Goal: Task Accomplishment & Management: Manage account settings

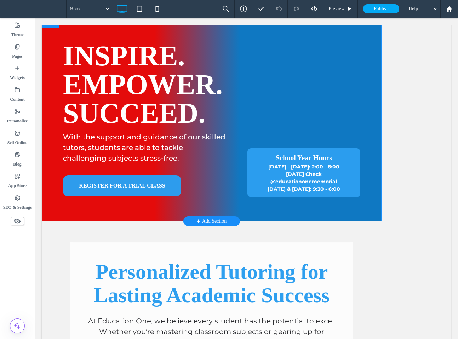
scroll to position [98, 0]
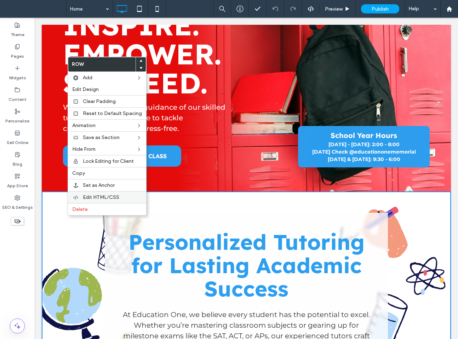
click at [94, 198] on span "Edit HTML/CSS" at bounding box center [101, 197] width 36 height 6
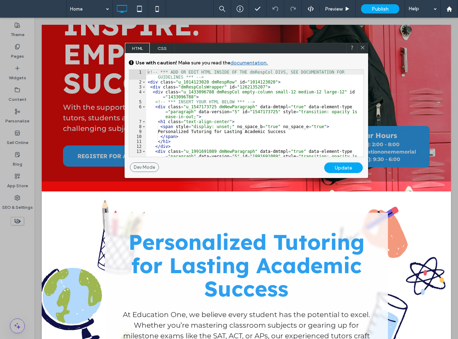
click at [167, 48] on span "CSS" at bounding box center [162, 48] width 25 height 11
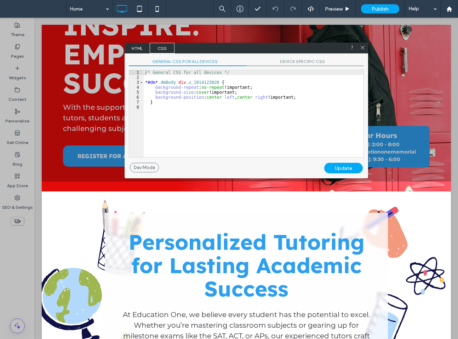
scroll to position [1, 0]
click at [194, 87] on div "/* General CSS for all devices */ * #dm * .dmBody div .u_1014123020 { backgroun…" at bounding box center [254, 118] width 220 height 97
click at [189, 62] on span "GENERAL CSS FOR ALL DEVICES" at bounding box center [188, 62] width 118 height 7
click at [275, 59] on span "DEVICE SPECIFIC CSS" at bounding box center [305, 62] width 118 height 7
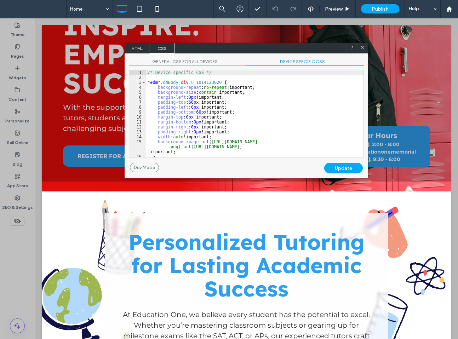
click at [259, 81] on div "/* Device specific CSS */ * #dm * .dmBody div .u_1014123020 { background-repeat…" at bounding box center [254, 118] width 217 height 97
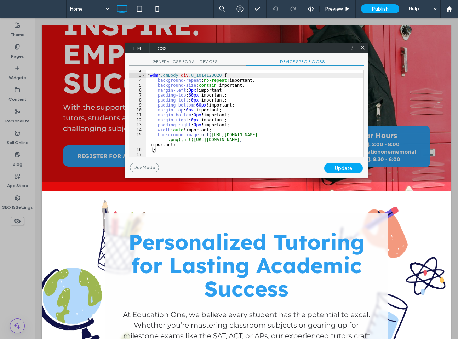
click at [211, 133] on div "* #dm * .dmBody div .u_1014123020 { background-repeat : no-repeat !important; b…" at bounding box center [254, 116] width 217 height 97
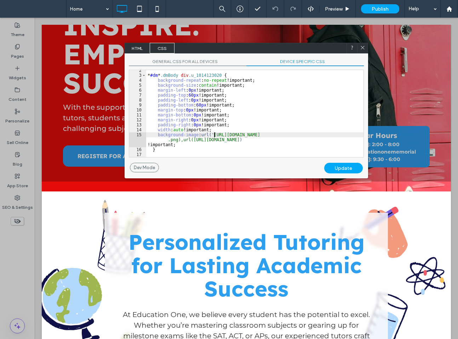
click at [178, 139] on div "* #dm * .dmBody div .u_1014123020 { background-repeat : no-repeat !important; b…" at bounding box center [254, 116] width 217 height 97
click at [187, 141] on div "* #dm * .dmBody div .u_1014123020 { background-repeat : no-repeat !important; b…" at bounding box center [254, 116] width 217 height 97
click at [199, 141] on div "* #dm * .dmBody div .u_1014123020 { background-repeat : no-repeat !important; b…" at bounding box center [254, 116] width 217 height 97
click at [355, 141] on div "* #dm * .dmBody div .u_1014123020 { background-repeat : no-repeat !important; b…" at bounding box center [254, 116] width 217 height 97
click at [333, 169] on div "Update" at bounding box center [343, 168] width 39 height 11
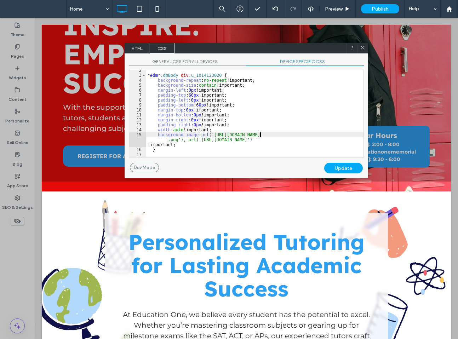
click at [259, 133] on div "* #dm * .dmBody div .u_1014123020 { background-repeat : no-repeat !important; b…" at bounding box center [254, 116] width 217 height 97
drag, startPoint x: 284, startPoint y: 134, endPoint x: 213, endPoint y: 136, distance: 70.1
click at [213, 136] on div "* #dm * .dmBody div .u_1014123020 { background-repeat : no-repeat !important; b…" at bounding box center [254, 116] width 217 height 97
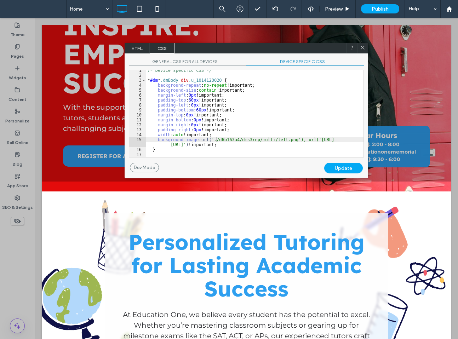
scroll to position [2, 0]
drag, startPoint x: 209, startPoint y: 143, endPoint x: 325, endPoint y: 138, distance: 115.9
click at [325, 138] on div "/* Device specific CSS */ * #dm * .dmBody div .u_1014123020 { background-repeat…" at bounding box center [254, 116] width 217 height 97
click at [338, 172] on div "Update" at bounding box center [343, 168] width 39 height 11
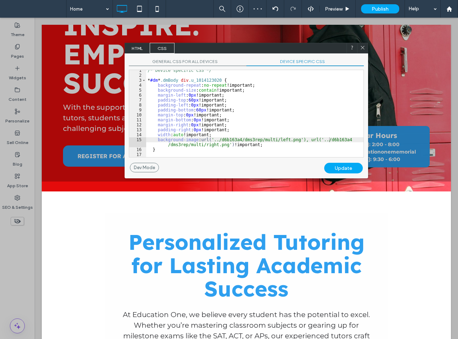
click at [312, 147] on div "/* Device specific CSS */ * #dm * .dmBody div .u_1014123020 { background-repeat…" at bounding box center [254, 116] width 217 height 97
click at [346, 167] on div "Update" at bounding box center [343, 168] width 39 height 11
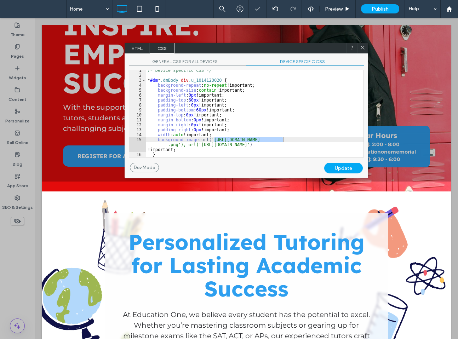
click at [363, 47] on icon at bounding box center [362, 47] width 5 height 5
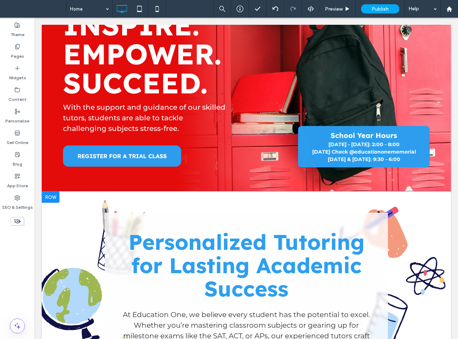
click at [53, 192] on div at bounding box center [51, 197] width 18 height 11
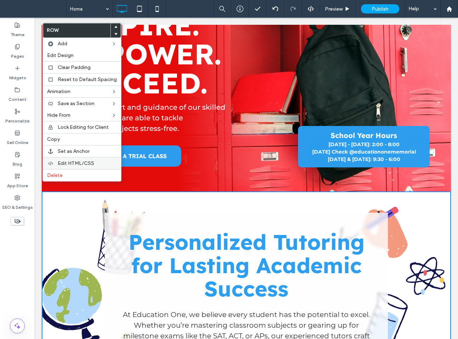
click at [66, 164] on span "Edit HTML/CSS" at bounding box center [76, 163] width 36 height 6
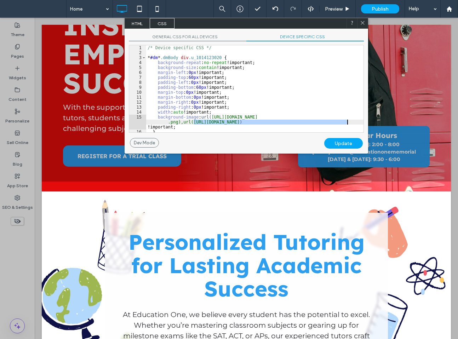
drag, startPoint x: 193, startPoint y: 121, endPoint x: 348, endPoint y: 121, distance: 155.1
click at [348, 121] on div "/* Device specific CSS */ * #dm * .dmBody div .u_1014123020 { background-repeat…" at bounding box center [254, 93] width 217 height 97
click at [233, 117] on div "/* Device specific CSS */ * #dm * .dmBody div .u_1014123020 { background-repeat…" at bounding box center [254, 93] width 217 height 97
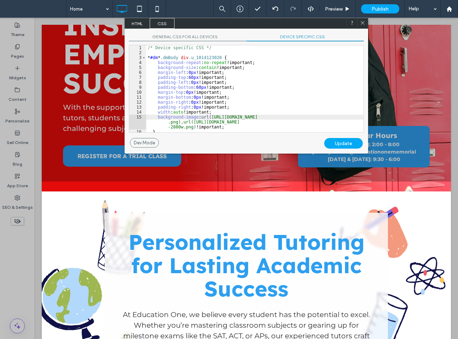
click at [344, 140] on div "Update" at bounding box center [343, 143] width 39 height 11
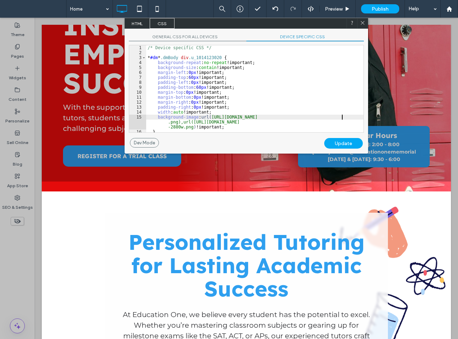
click at [343, 118] on div "/* Device specific CSS */ * #dm * .dmBody div .u_1014123020 { background-repeat…" at bounding box center [254, 93] width 217 height 97
type textarea "**"
click at [344, 142] on div "Update" at bounding box center [343, 143] width 39 height 11
click at [363, 22] on icon at bounding box center [362, 22] width 5 height 5
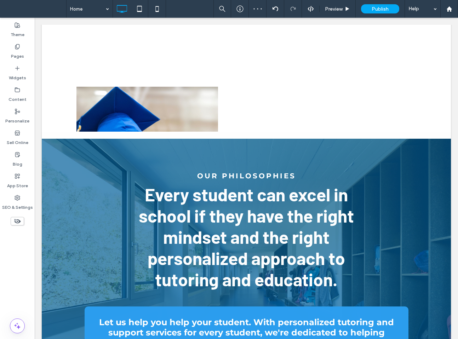
scroll to position [1693, 0]
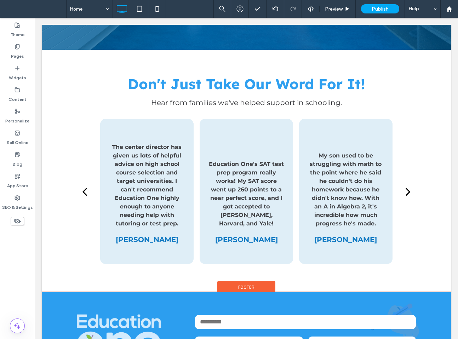
click at [248, 284] on span "Footer" at bounding box center [246, 287] width 16 height 6
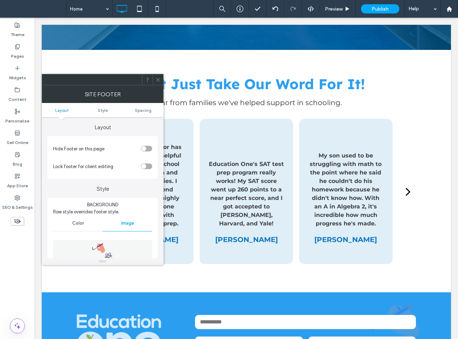
click at [94, 248] on img at bounding box center [103, 264] width 22 height 49
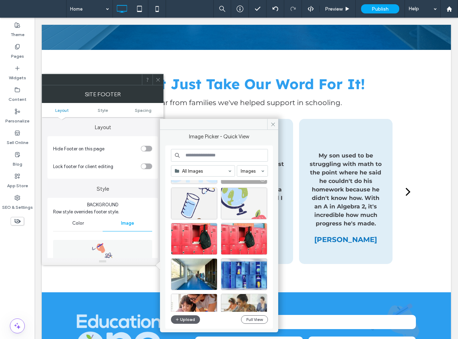
scroll to position [73, 0]
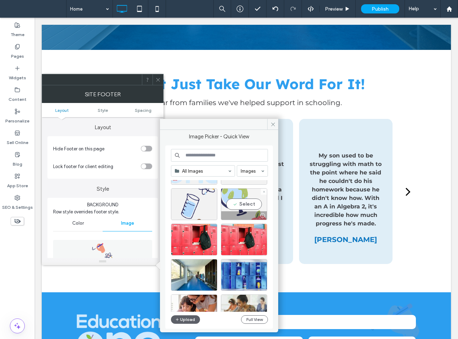
click at [245, 203] on div "Select" at bounding box center [244, 204] width 46 height 32
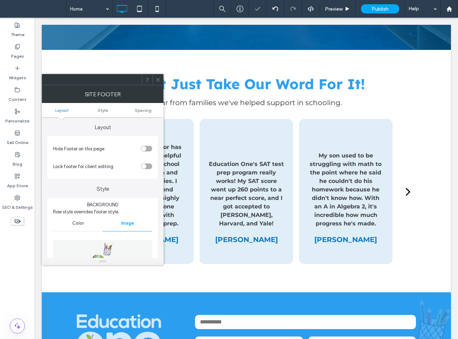
click at [156, 80] on icon at bounding box center [157, 79] width 5 height 5
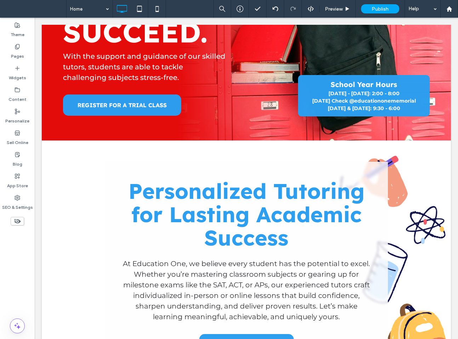
scroll to position [176, 0]
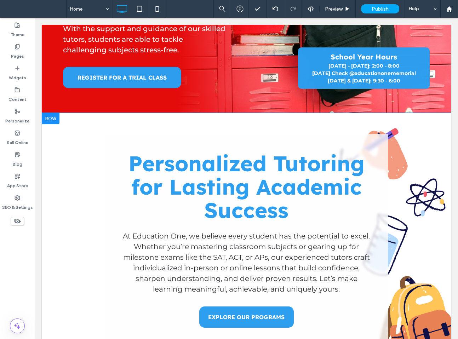
click at [50, 113] on div at bounding box center [51, 118] width 18 height 11
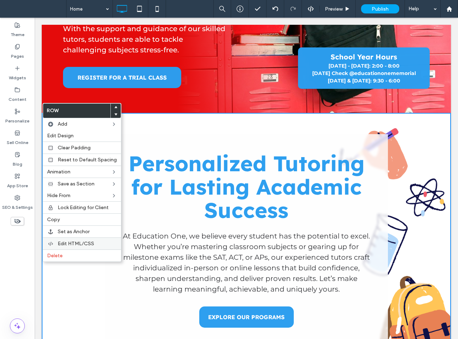
click at [96, 244] on label "Edit HTML/CSS" at bounding box center [87, 244] width 59 height 6
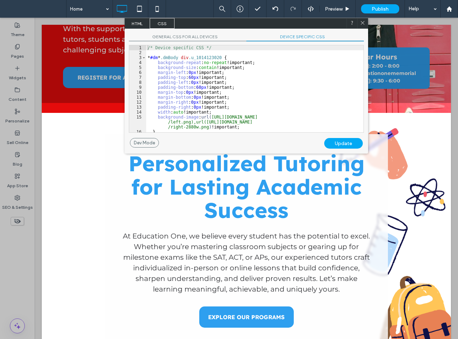
click at [240, 94] on div "/* Device specific CSS */ * #dm * .dmBody div .u_1014123020 { background-repeat…" at bounding box center [254, 93] width 217 height 97
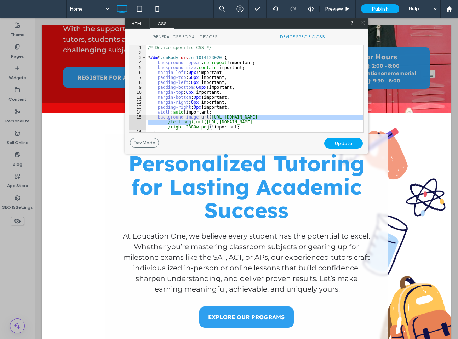
drag, startPoint x: 191, startPoint y: 122, endPoint x: 212, endPoint y: 117, distance: 21.6
click at [212, 117] on div "/* Device specific CSS */ * #dm * .dmBody div .u_1014123020 { background-repeat…" at bounding box center [254, 93] width 217 height 97
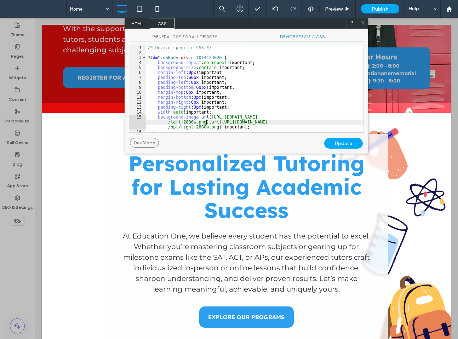
click at [337, 142] on div "Update" at bounding box center [343, 143] width 39 height 11
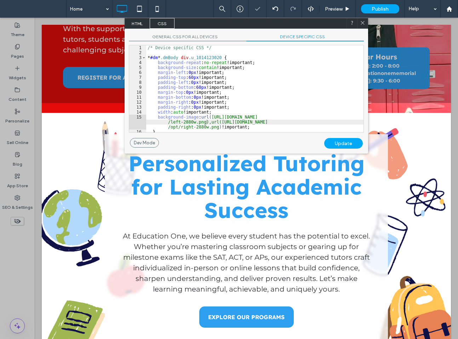
click at [363, 21] on icon at bounding box center [362, 22] width 5 height 5
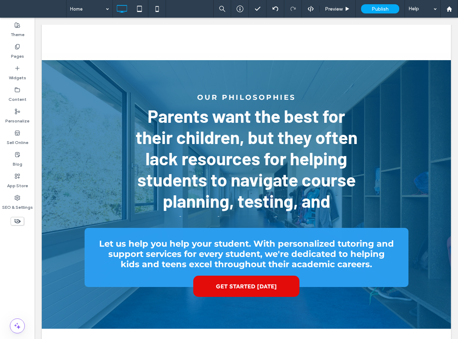
scroll to position [1693, 0]
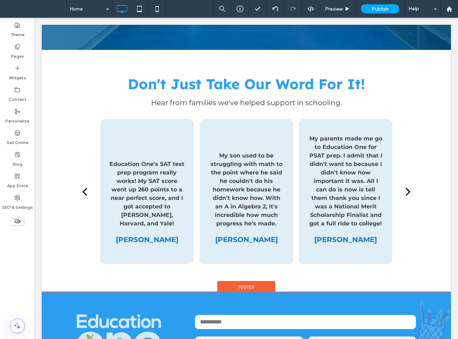
click at [258, 281] on div "Footer" at bounding box center [246, 286] width 58 height 11
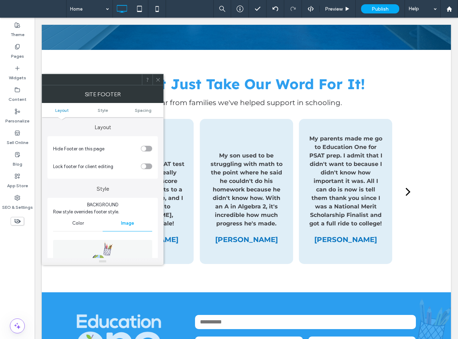
click at [123, 248] on figure at bounding box center [102, 264] width 99 height 49
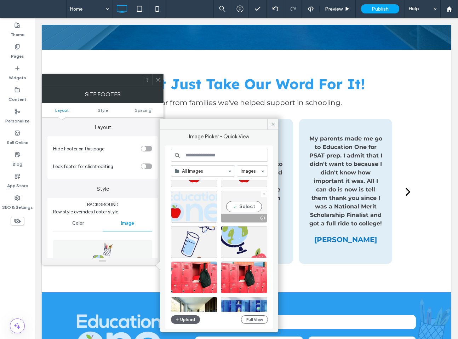
scroll to position [36, 0]
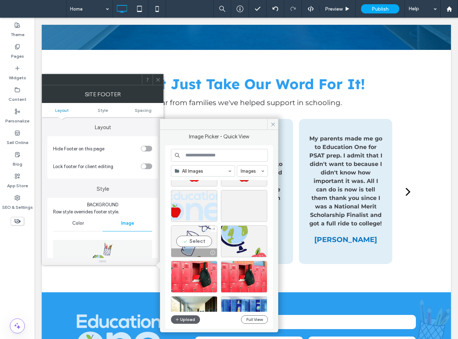
click at [205, 241] on div "Select" at bounding box center [194, 242] width 46 height 32
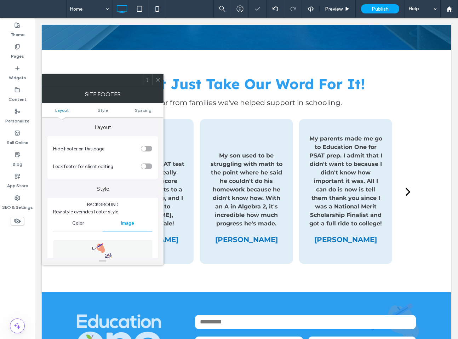
click at [157, 79] on use at bounding box center [158, 80] width 4 height 4
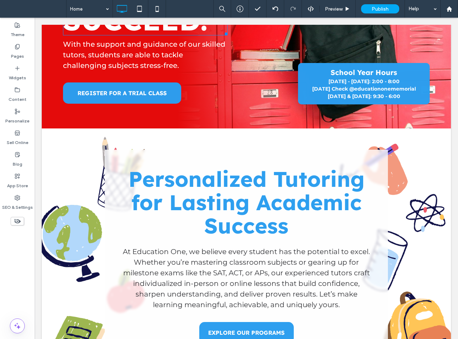
scroll to position [162, 0]
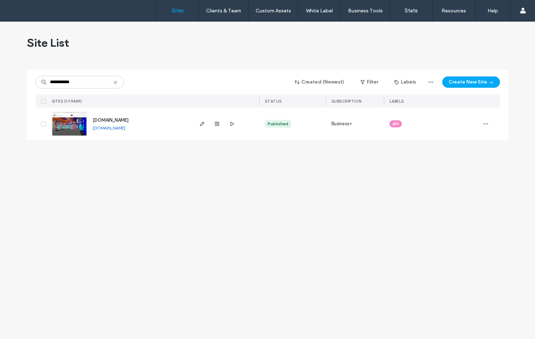
type input "**********"
click at [220, 121] on span "button" at bounding box center [217, 124] width 8 height 8
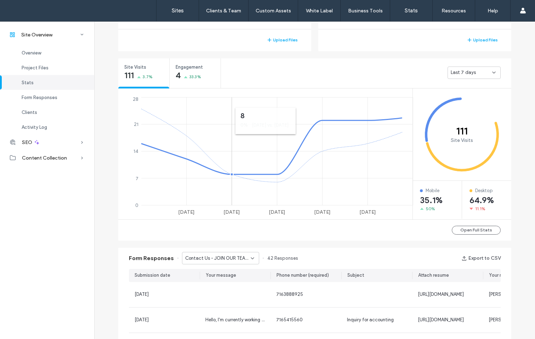
scroll to position [235, 0]
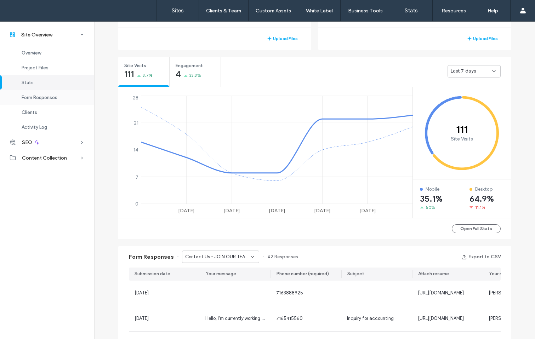
click at [45, 97] on span "Form Responses" at bounding box center [40, 97] width 36 height 5
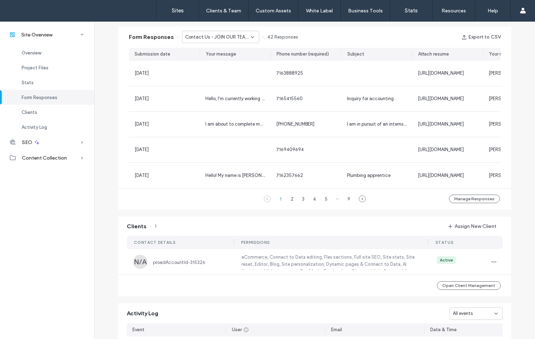
scroll to position [456, 0]
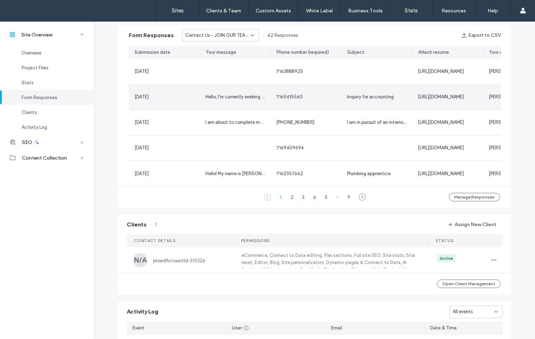
click at [240, 107] on div "Hello, I'm currently working but looking for a new position in accounting. I ha…" at bounding box center [235, 97] width 71 height 25
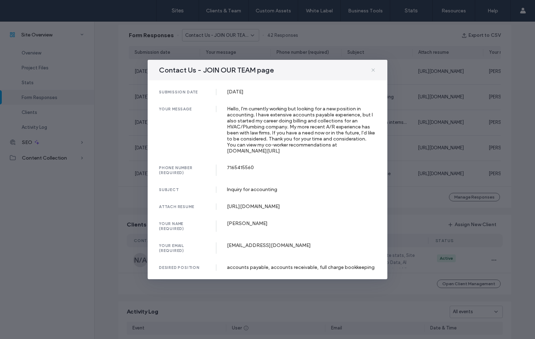
click at [372, 68] on use at bounding box center [372, 69] width 3 height 3
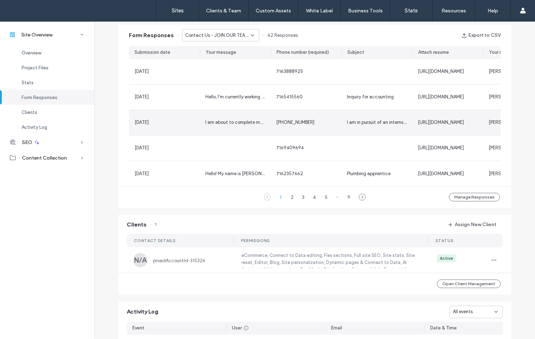
click at [255, 116] on div "I am about to complete my HVAC training at ERIE 1 BOCES. I will be OSHA 10 and …" at bounding box center [235, 122] width 71 height 25
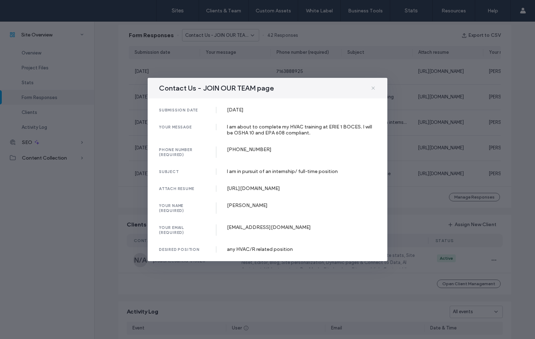
click at [375, 85] on icon at bounding box center [373, 88] width 6 height 6
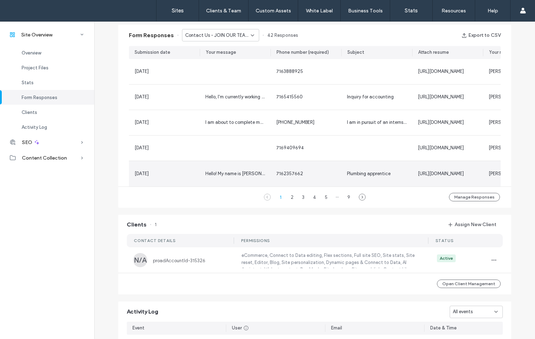
click at [217, 175] on span "Hello! My name is Robert Simpson and I've recently been accepted into local 22 …" at bounding box center [516, 173] width 623 height 5
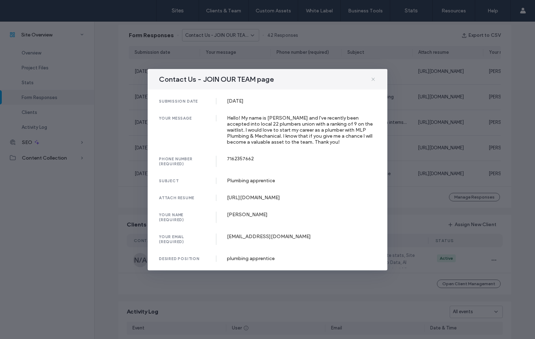
click at [374, 78] on use at bounding box center [372, 79] width 3 height 3
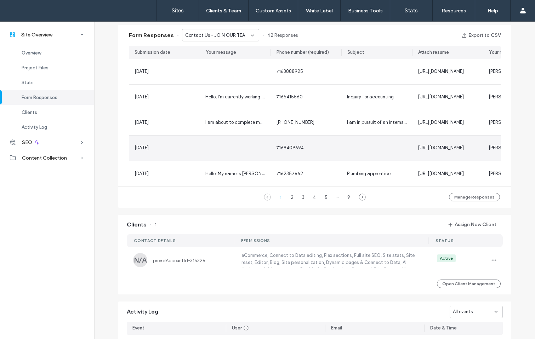
click at [211, 157] on div at bounding box center [235, 148] width 71 height 25
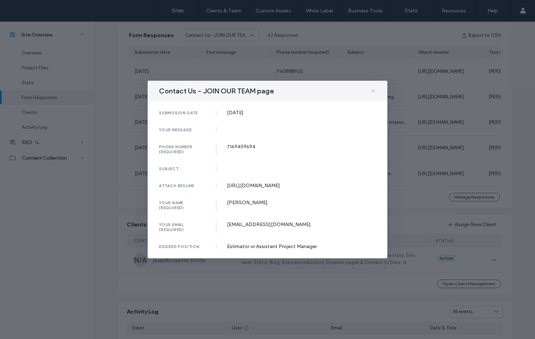
click at [375, 88] on icon at bounding box center [373, 91] width 6 height 6
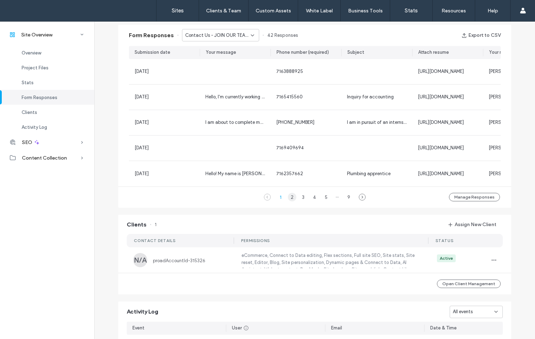
click at [289, 201] on div "2" at bounding box center [292, 197] width 8 height 8
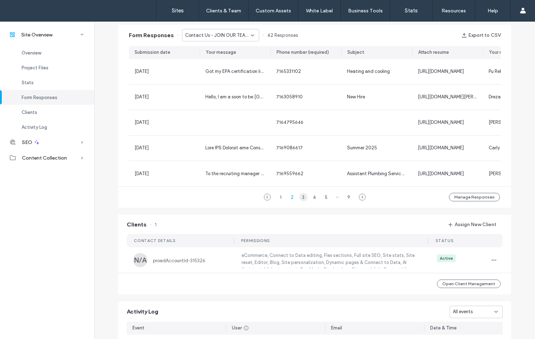
click at [304, 200] on div "3" at bounding box center [303, 197] width 8 height 8
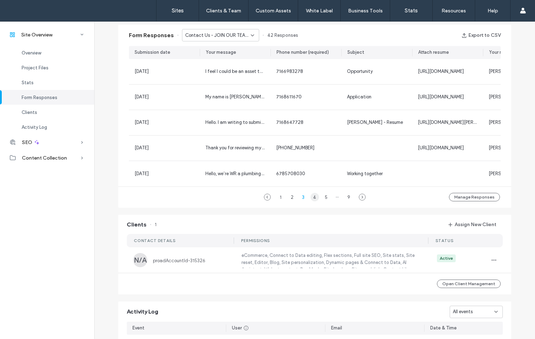
click at [313, 200] on div "4" at bounding box center [314, 197] width 8 height 8
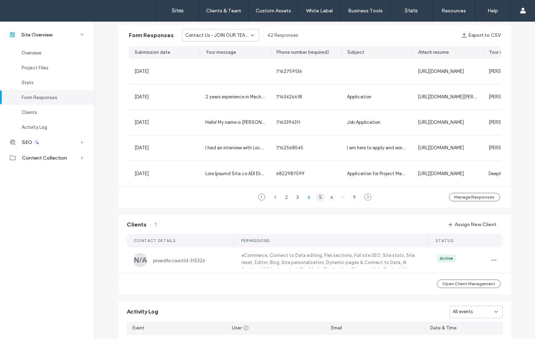
click at [320, 201] on div "5" at bounding box center [320, 197] width 8 height 8
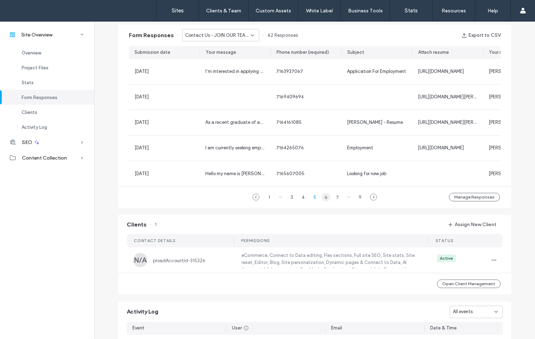
click at [326, 201] on div "6" at bounding box center [326, 197] width 8 height 8
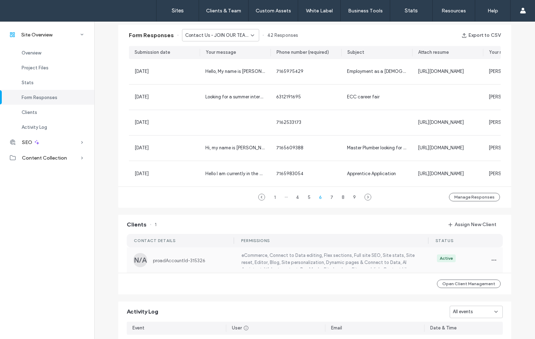
scroll to position [410, 0]
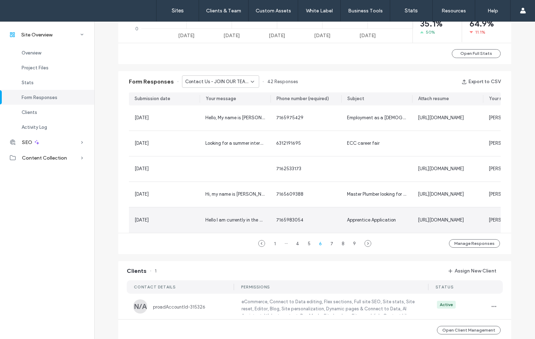
click at [232, 222] on span "Hello I am currently in the process of joining Local 22. I would like to join y…" at bounding box center [436, 219] width 463 height 5
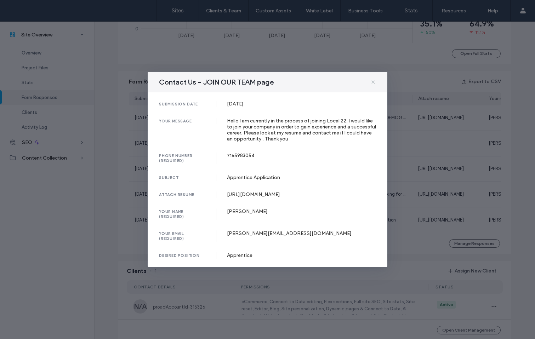
click at [375, 79] on icon at bounding box center [373, 82] width 6 height 6
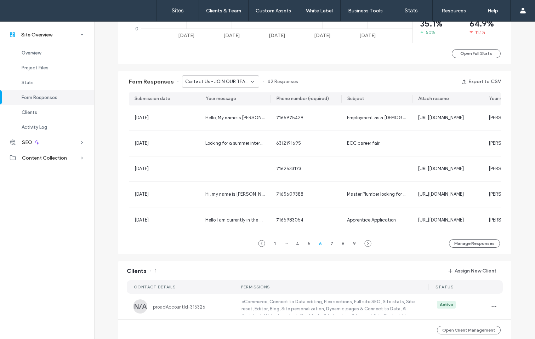
click at [223, 86] on div "Contact Us - JOIN OUR TEAM page" at bounding box center [220, 81] width 77 height 12
click at [212, 106] on span "Contact Us - CONTACT US page" at bounding box center [215, 106] width 68 height 7
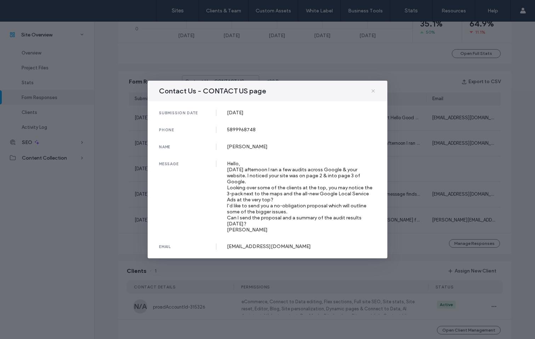
click at [374, 92] on icon at bounding box center [373, 91] width 6 height 6
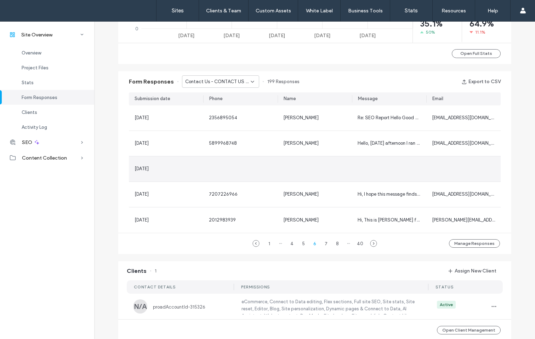
click at [375, 176] on div at bounding box center [389, 168] width 74 height 25
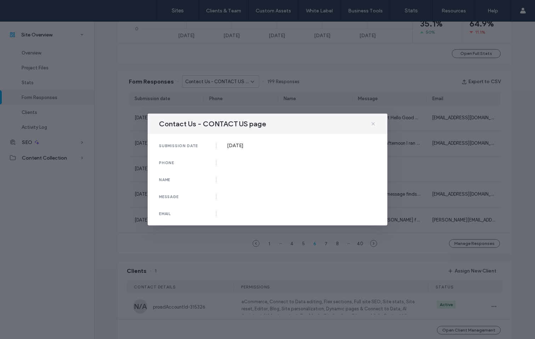
click at [372, 121] on span at bounding box center [373, 123] width 6 height 9
